Goal: Information Seeking & Learning: Check status

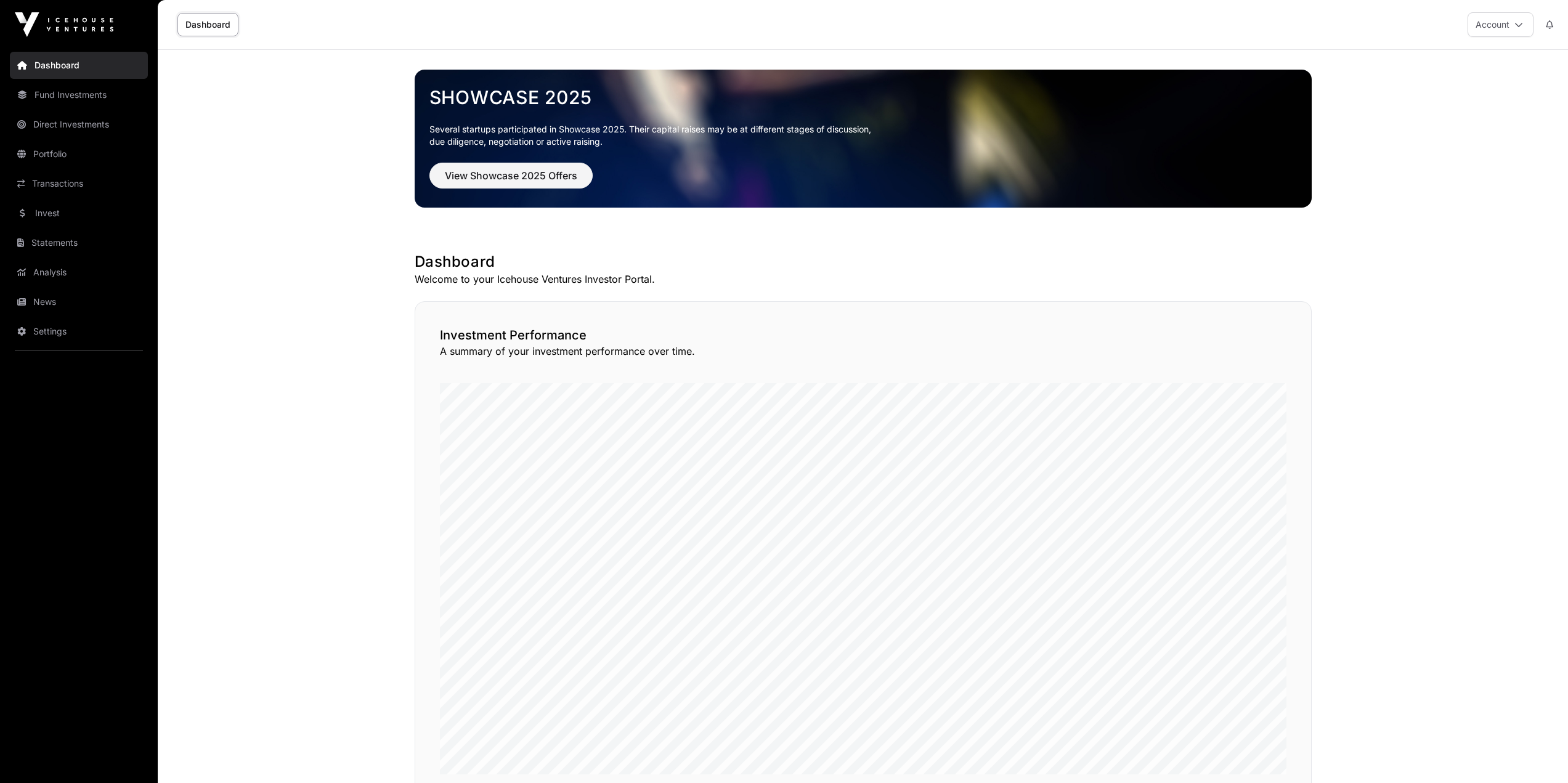
click at [61, 304] on link "News" at bounding box center [79, 302] width 138 height 27
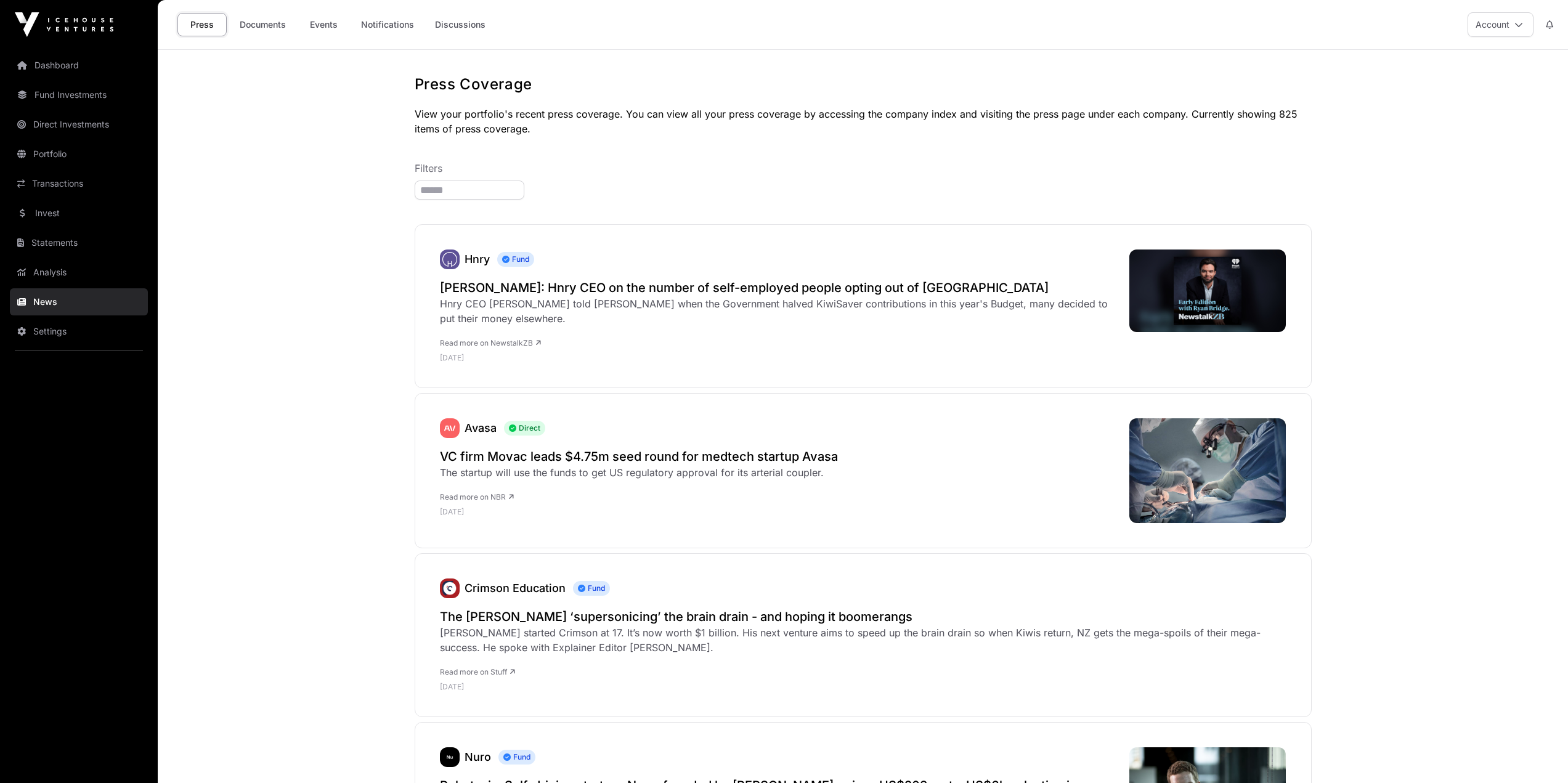
click at [81, 274] on link "Analysis" at bounding box center [79, 272] width 138 height 27
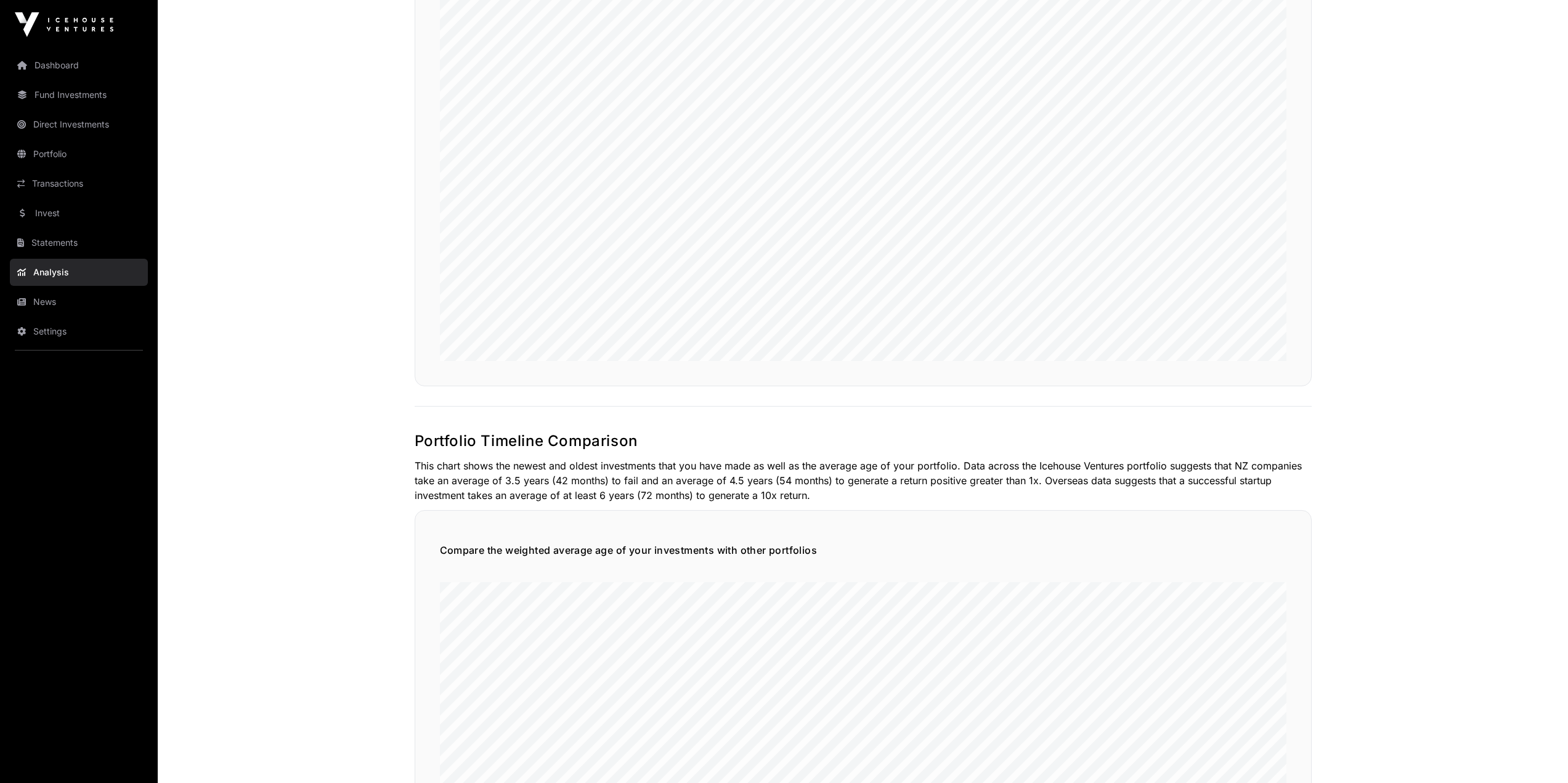
scroll to position [1294, 0]
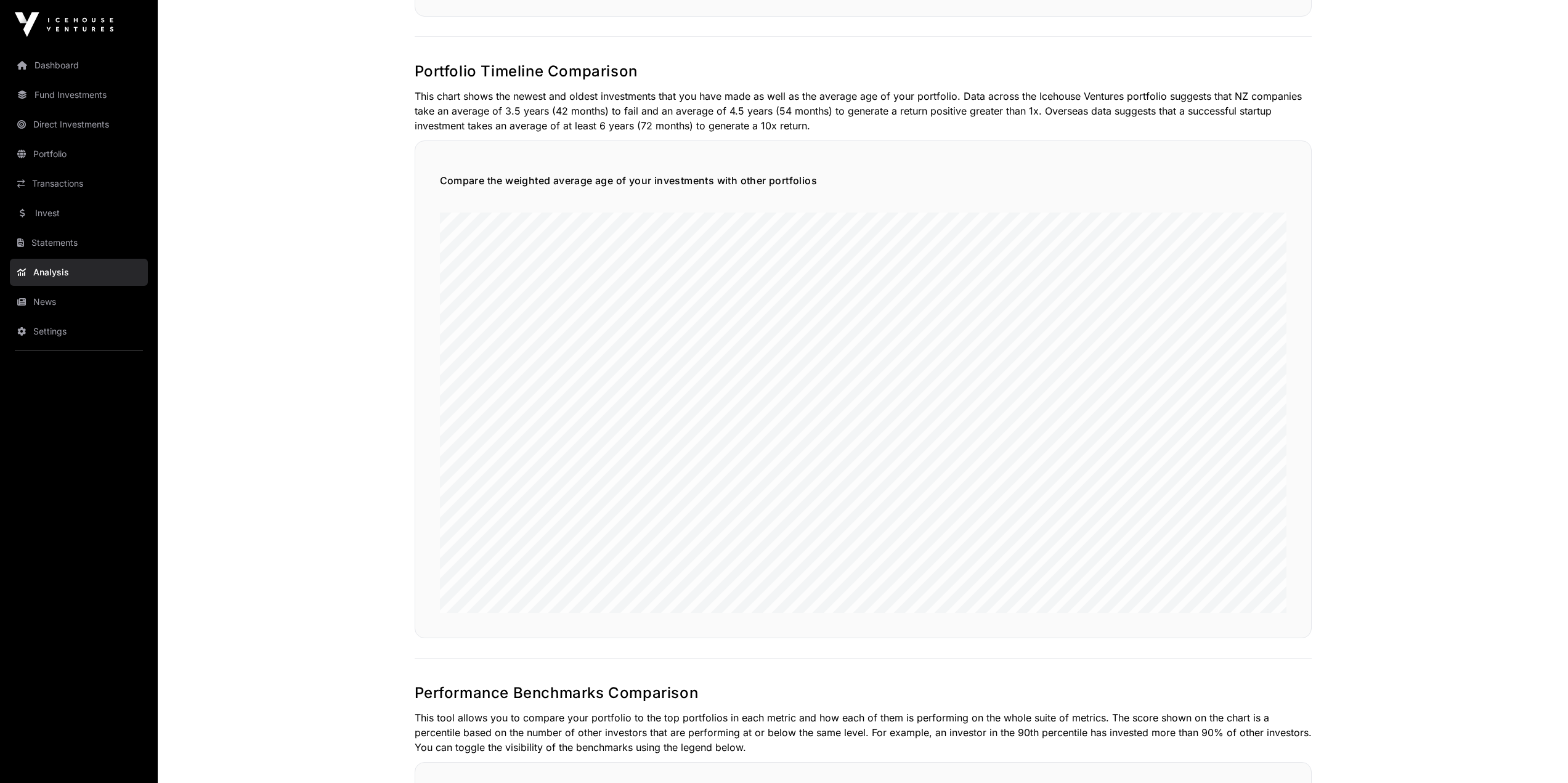
click at [59, 309] on link "News" at bounding box center [79, 302] width 138 height 27
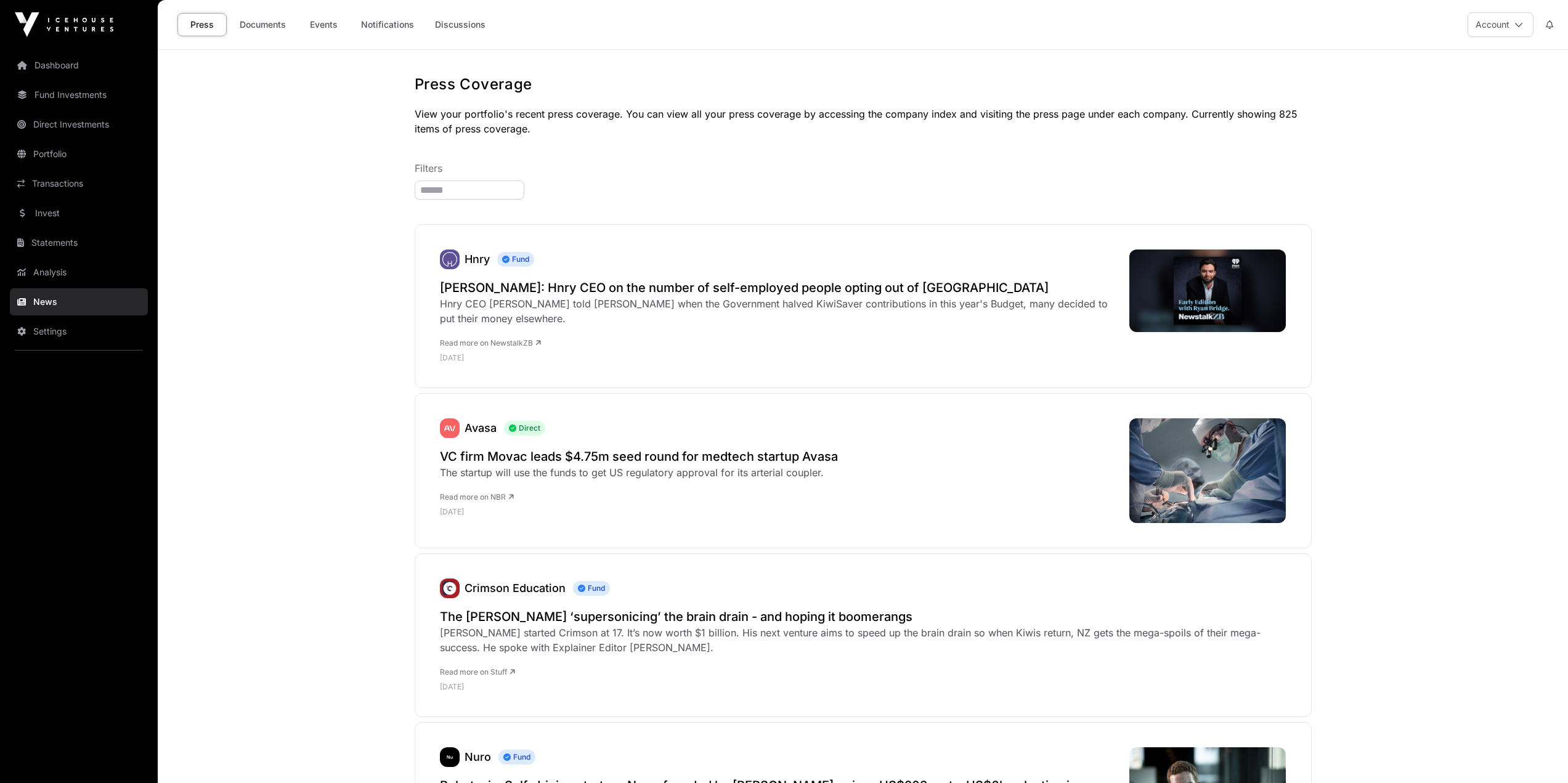
click at [48, 153] on link "Portfolio" at bounding box center [79, 154] width 138 height 27
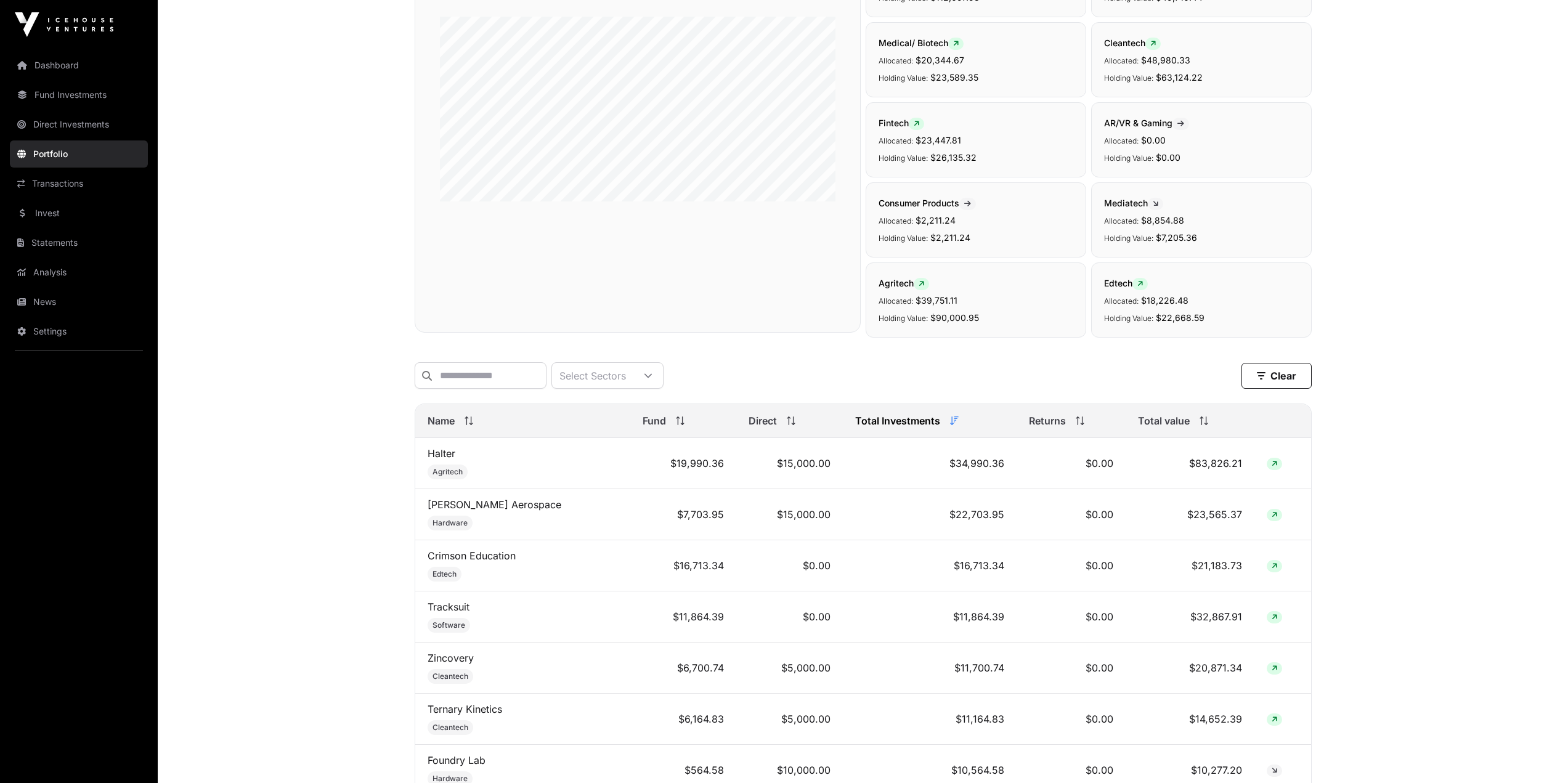
scroll to position [185, 0]
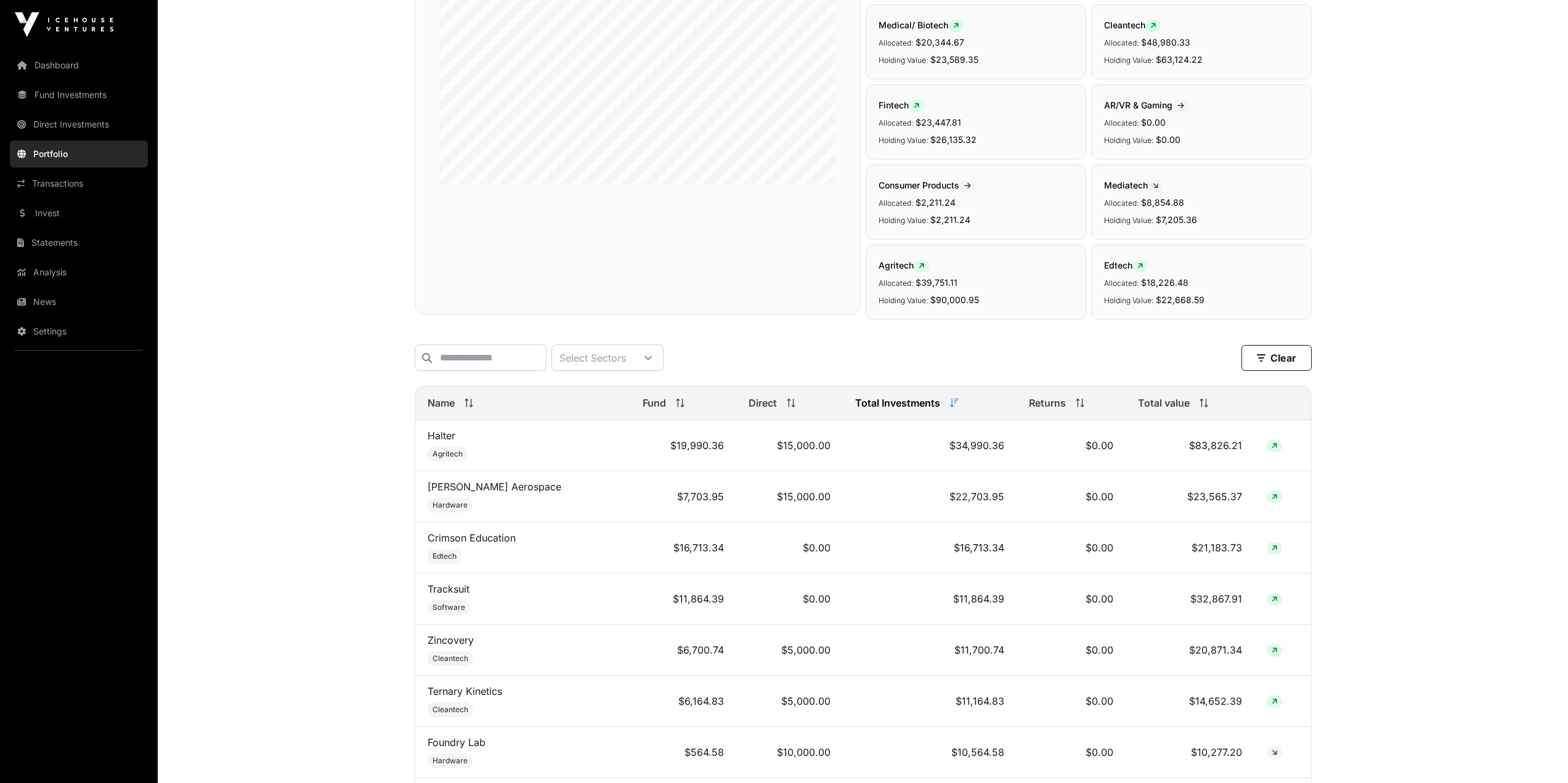
click at [1174, 410] on span "Total value" at bounding box center [1163, 403] width 51 height 15
click at [1174, 410] on span "Total value" at bounding box center [1163, 403] width 51 height 15
click at [1199, 407] on icon at bounding box center [1204, 403] width 9 height 9
